Goal: Information Seeking & Learning: Learn about a topic

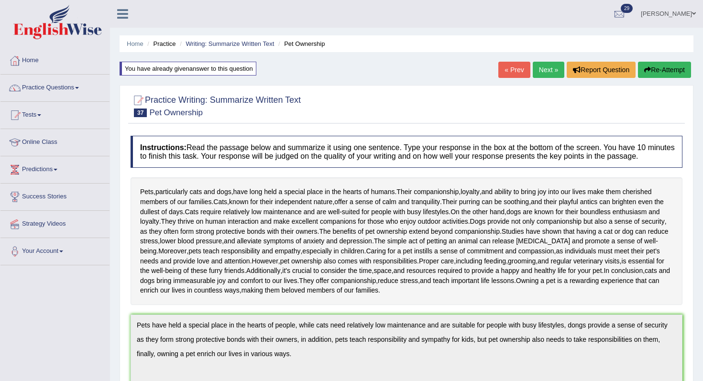
click at [551, 75] on link "Next »" at bounding box center [549, 70] width 32 height 16
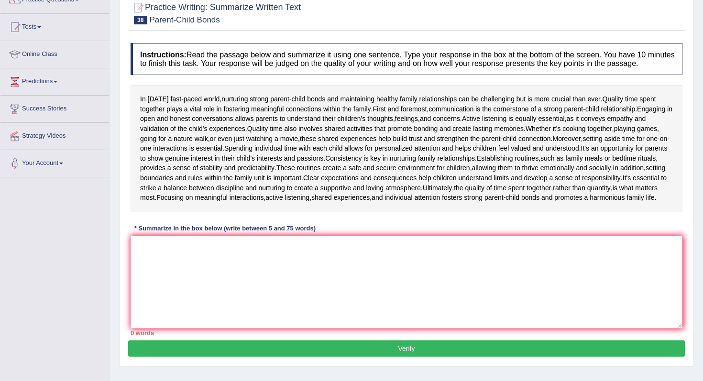
scroll to position [123, 0]
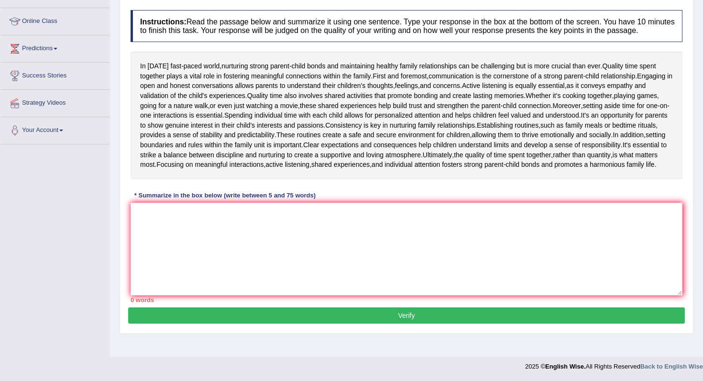
click at [303, 179] on div "In today's fast - paced world , nurturing strong parent - child bonds and maint…" at bounding box center [407, 116] width 552 height 128
drag, startPoint x: 307, startPoint y: 249, endPoint x: 307, endPoint y: 243, distance: 6.7
click at [307, 249] on textarea at bounding box center [407, 249] width 552 height 93
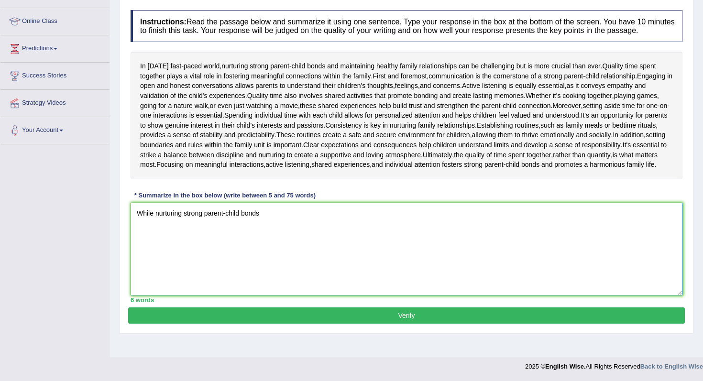
click at [155, 234] on textarea "While nurturing strong parent-child bonds" at bounding box center [407, 249] width 552 height 93
click at [320, 233] on textarea "While keeping healthy family relationships and nurturing strong parent-child bo…" at bounding box center [407, 249] width 552 height 93
click at [388, 233] on textarea "While keeping healthy family relationships and nurturing tough parent-child bon…" at bounding box center [407, 249] width 552 height 93
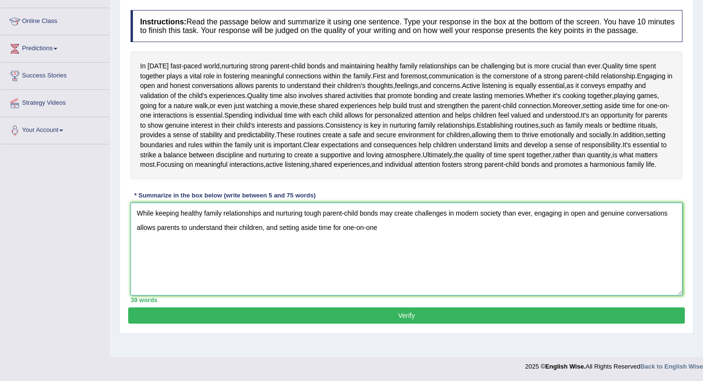
type textarea "While keeping healthy family relationships and nurturing tough parent-child bon…"
